Goal: Communication & Community: Ask a question

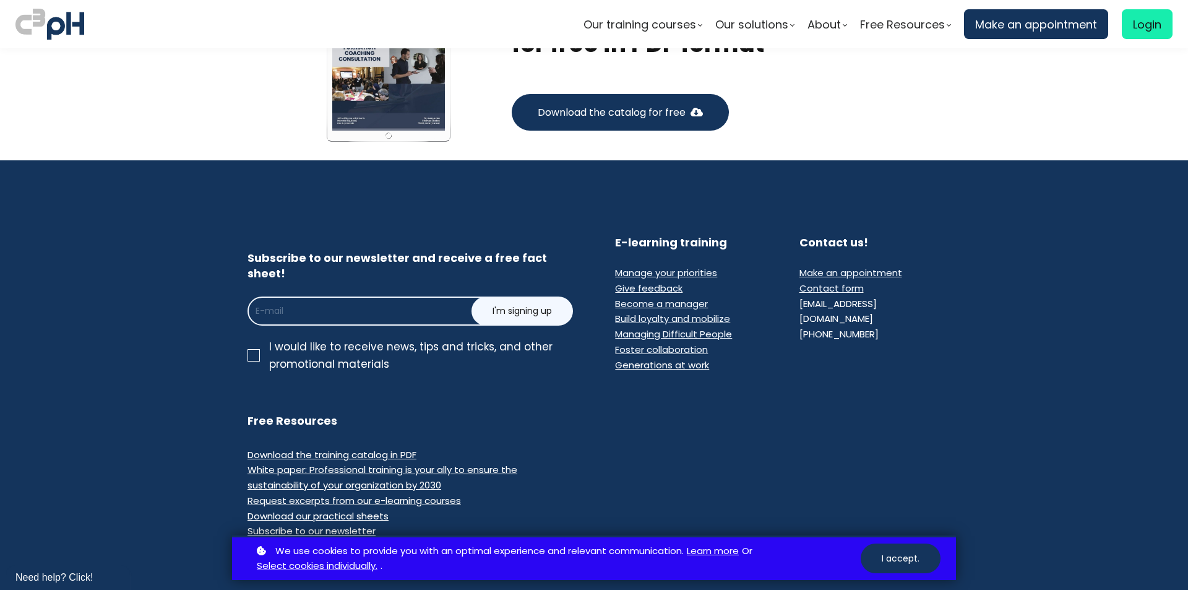
scroll to position [7491, 0]
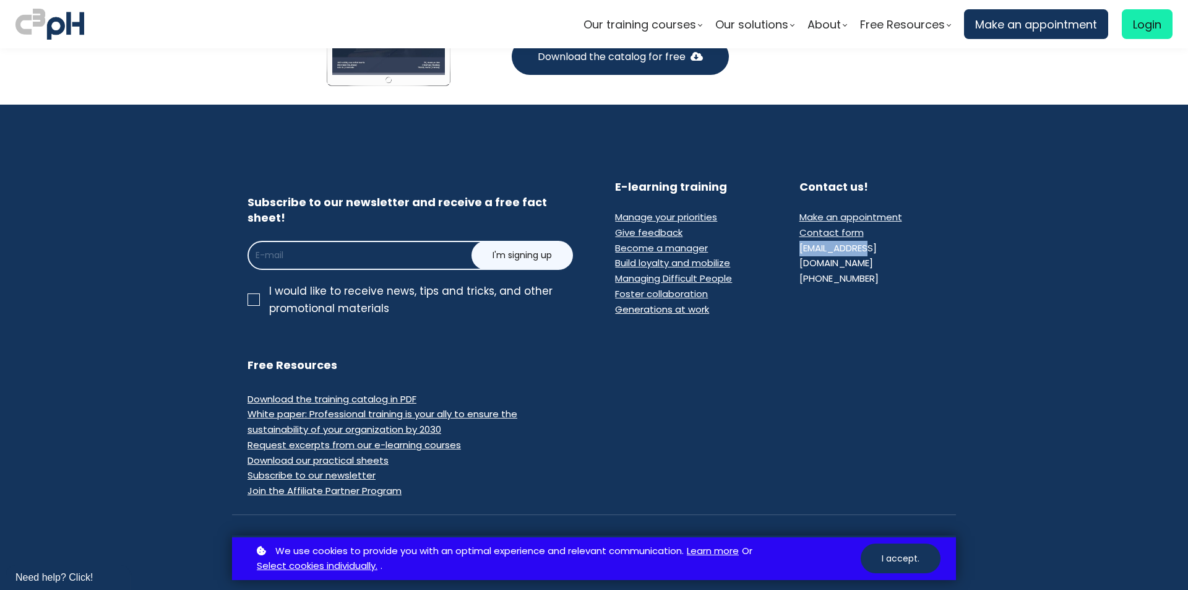
drag, startPoint x: 796, startPoint y: 158, endPoint x: 880, endPoint y: 155, distance: 83.6
click at [880, 241] on li "[EMAIL_ADDRESS][DOMAIN_NAME]" at bounding box center [869, 256] width 141 height 31
copy font "[EMAIL_ADDRESS][DOMAIN_NAME]"
click at [838, 226] on font "Contact form" at bounding box center [831, 232] width 64 height 13
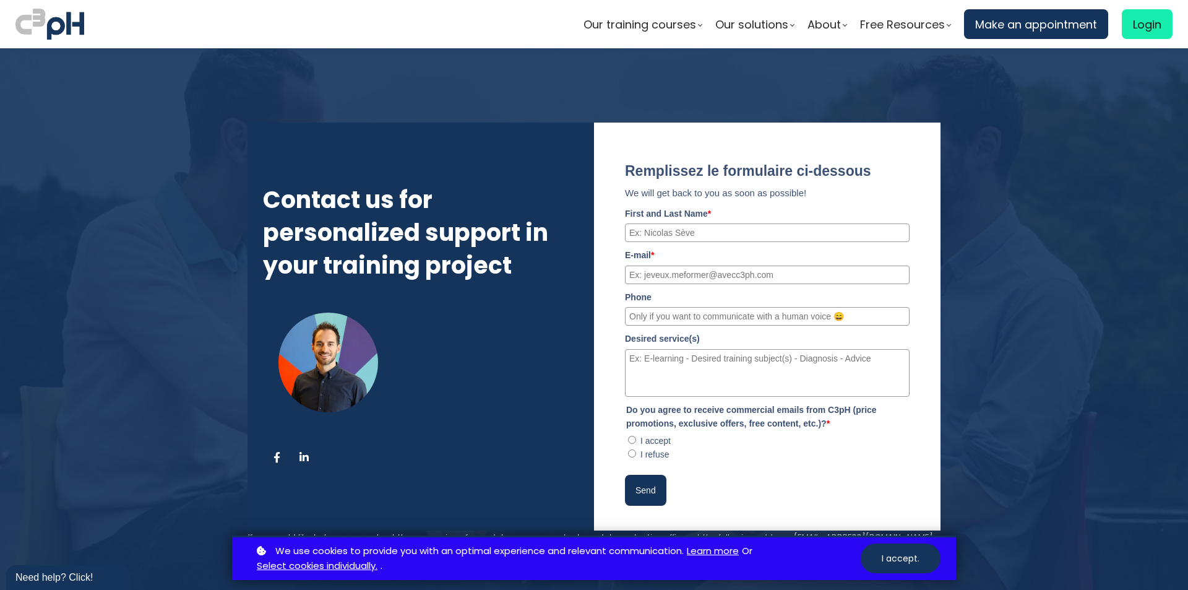
click at [704, 235] on input "First and Last Name *" at bounding box center [767, 232] width 285 height 19
type input "[PERSON_NAME]"
type input "[EMAIL_ADDRESS][PERSON_NAME][DOMAIN_NAME]"
type input "08892074964"
click at [687, 363] on textarea "Desired service(s)" at bounding box center [767, 373] width 285 height 48
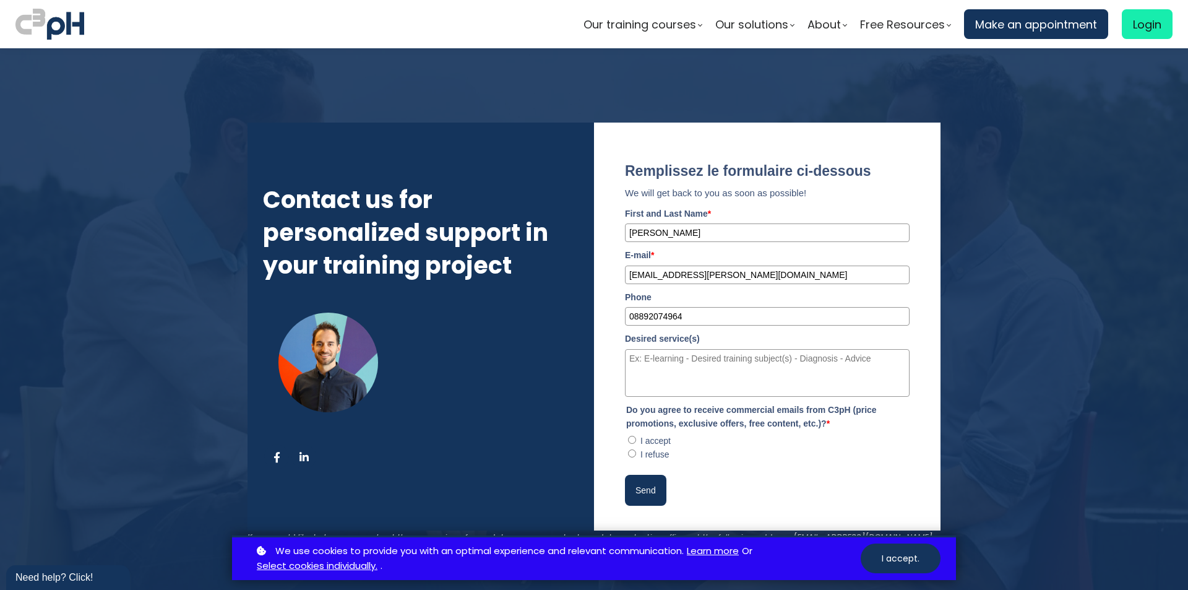
click at [706, 403] on legend "Do you agree to receive commercial emails from C3pH (price promotions, exclusiv…" at bounding box center [767, 417] width 285 height 28
click at [700, 366] on textarea "Desired service(s)" at bounding box center [767, 373] width 285 height 48
paste textarea "[URL][DOMAIN_NAME]"
type textarea "[URL][DOMAIN_NAME]"
click at [635, 481] on button "Send" at bounding box center [645, 490] width 41 height 31
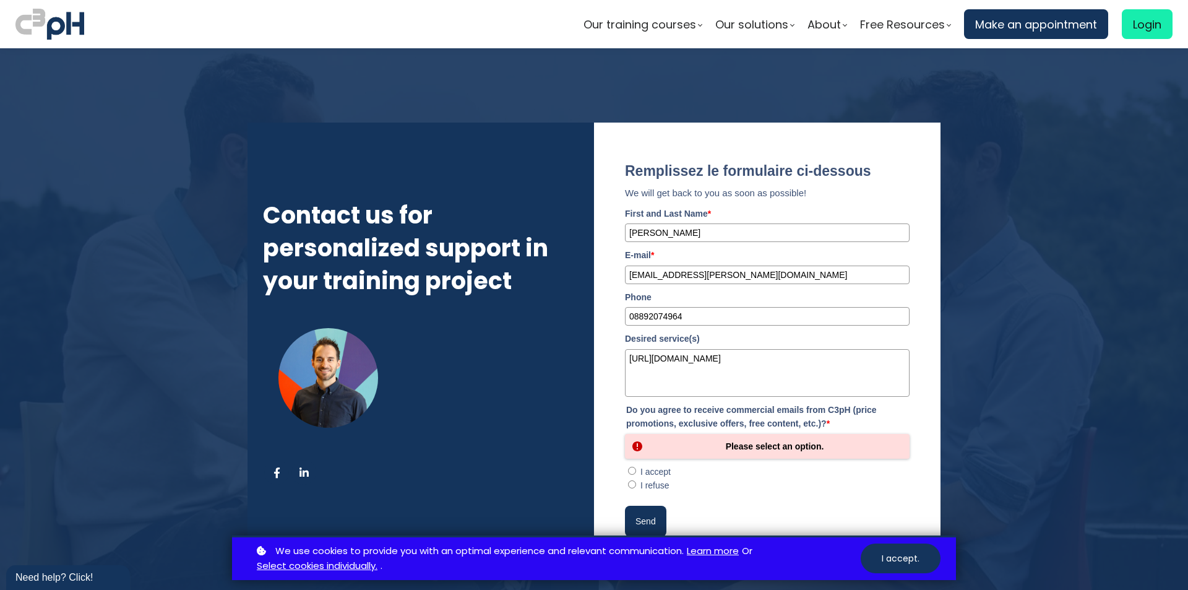
click at [648, 486] on font "I refuse" at bounding box center [654, 485] width 29 height 10
click at [636, 486] on refuse"] "I refuse" at bounding box center [632, 484] width 8 height 8
radio refuse"] "true"
click at [653, 514] on button "Send" at bounding box center [645, 521] width 41 height 31
